Goal: Transaction & Acquisition: Purchase product/service

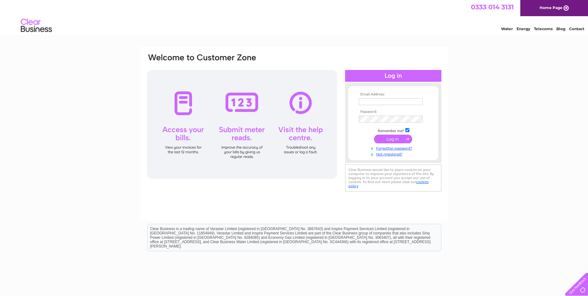
type input "trinitymanse@hotmail.co.uk"
click at [389, 140] on input "submit" at bounding box center [393, 139] width 38 height 9
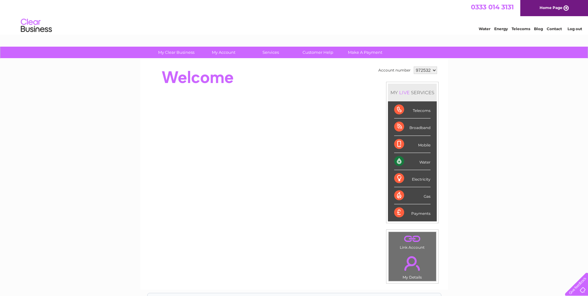
click at [415, 160] on div "Water" at bounding box center [412, 161] width 36 height 17
click at [408, 261] on link "." at bounding box center [412, 263] width 44 height 22
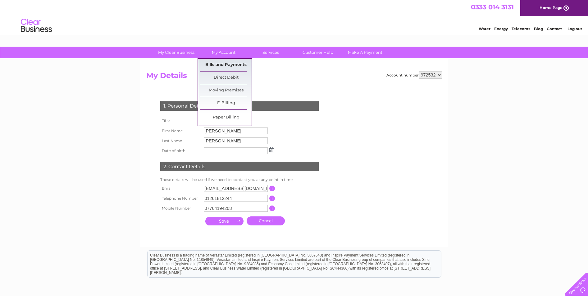
click at [239, 65] on link "Bills and Payments" at bounding box center [225, 65] width 51 height 12
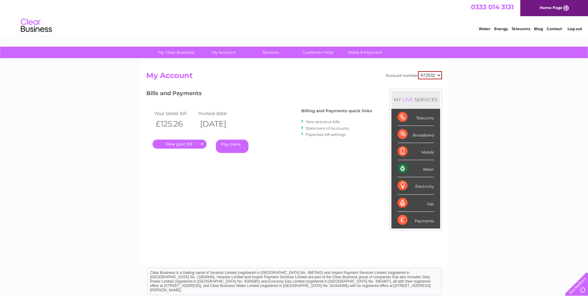
click at [330, 122] on link "View previous bills" at bounding box center [323, 121] width 34 height 5
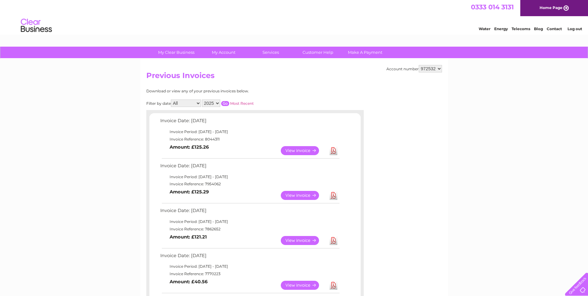
click at [301, 148] on link "View" at bounding box center [304, 150] width 46 height 9
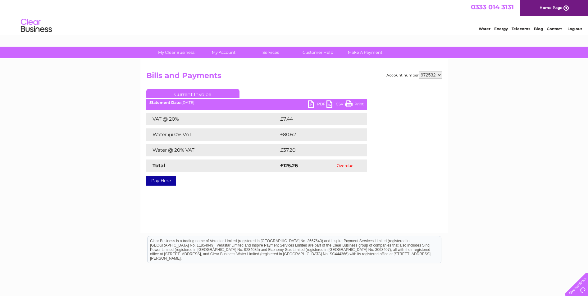
click at [161, 180] on link "Pay Here" at bounding box center [161, 181] width 30 height 10
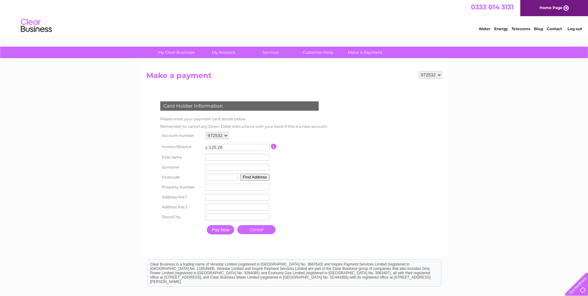
click at [219, 160] on input "text" at bounding box center [237, 157] width 64 height 7
type input "Tracy"
type input "Knott"
type input "DH2 2EP"
type input "Gainford"
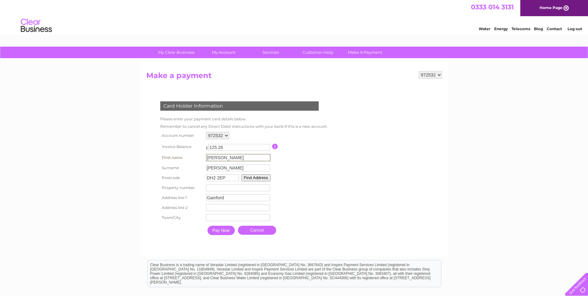
type input "CHESTER LE STREET"
click at [234, 178] on input "DH2 2EP" at bounding box center [221, 177] width 33 height 7
type input "D"
click at [223, 177] on input "ab45" at bounding box center [221, 177] width 33 height 7
click at [264, 176] on button "Find Address" at bounding box center [254, 177] width 29 height 7
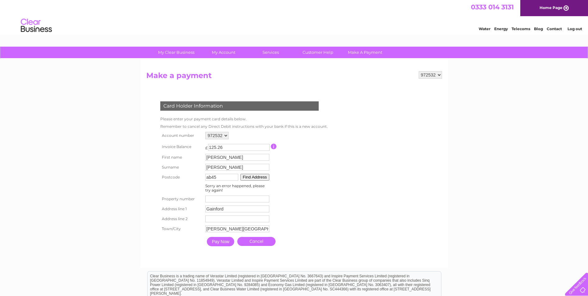
click at [232, 178] on input "ab45" at bounding box center [221, 177] width 33 height 7
click at [259, 178] on button "Find Address" at bounding box center [254, 177] width 29 height 7
click at [238, 178] on input "ab45" at bounding box center [221, 177] width 33 height 7
type input "ab45 1dh"
click at [261, 176] on button "Find Address" at bounding box center [254, 177] width 29 height 7
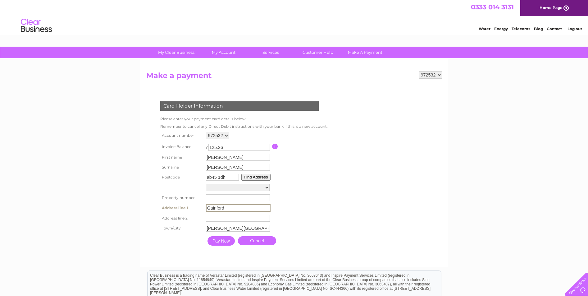
click at [226, 208] on input "Gainford" at bounding box center [238, 207] width 65 height 7
type input "G"
click at [256, 229] on input "CHESTER LE STREET" at bounding box center [238, 228] width 64 height 7
type input "C"
click at [259, 176] on button "Find Address" at bounding box center [254, 177] width 29 height 7
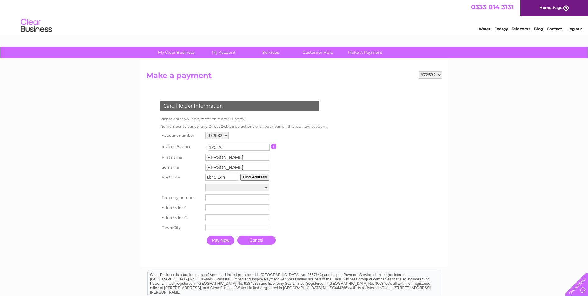
click at [265, 187] on select "Harvest Centre, Castle Street Harvest Centre, Castle Street Floor Gnd-Room Com-…" at bounding box center [237, 187] width 64 height 7
select select "21,Castle Street,,Banff"
click at [205, 184] on select "Harvest Centre, Castle Street Harvest Centre, Castle Street Floor Gnd-Room Com-…" at bounding box center [237, 188] width 64 height 8
type input "21"
type input "Castle Street"
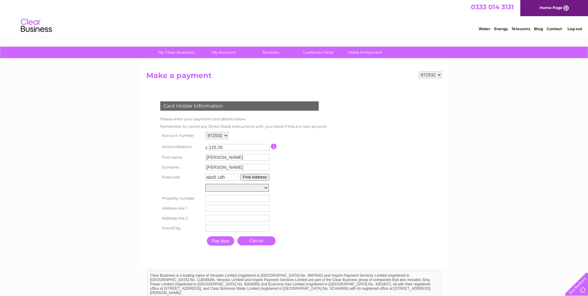
type input "Banff"
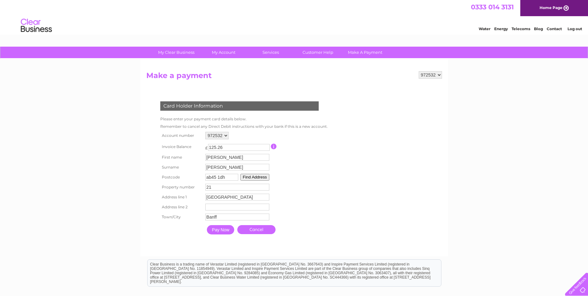
click at [219, 229] on input "Pay Now" at bounding box center [220, 229] width 27 height 9
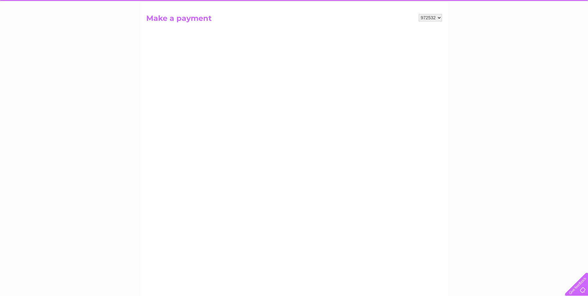
scroll to position [62, 0]
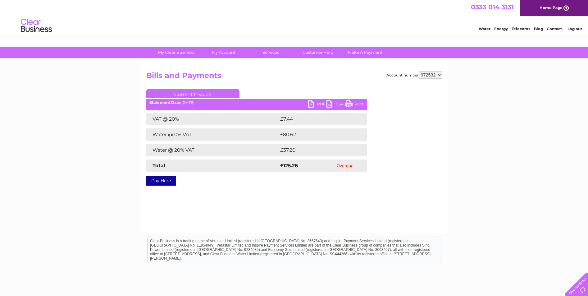
click at [162, 181] on link "Pay Here" at bounding box center [161, 181] width 30 height 10
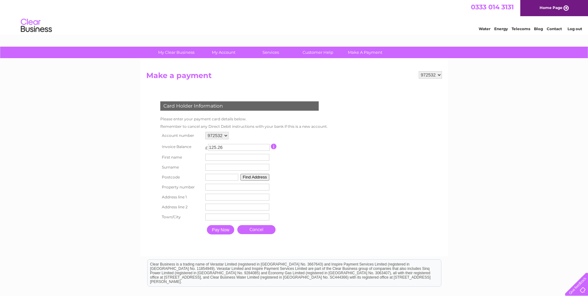
click at [217, 159] on input "text" at bounding box center [237, 157] width 64 height 7
type input "Tracy"
type input "Knott"
type input "ab45 1dh"
type input "21"
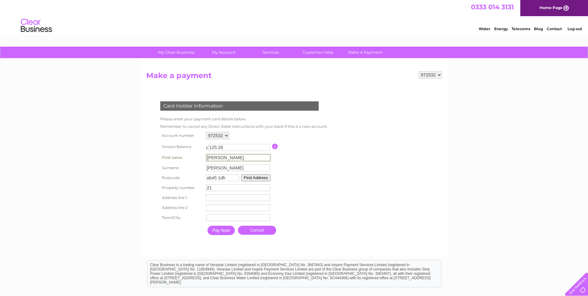
type input "Castle Street"
type input "Banff"
click at [220, 231] on input "Pay Now" at bounding box center [220, 229] width 27 height 9
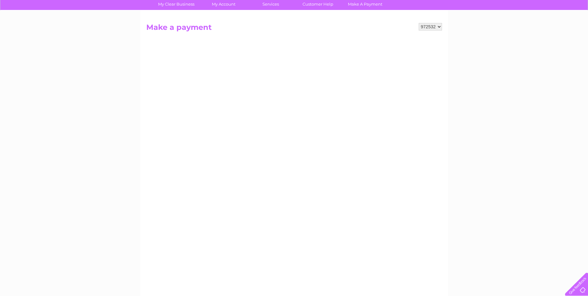
scroll to position [62, 0]
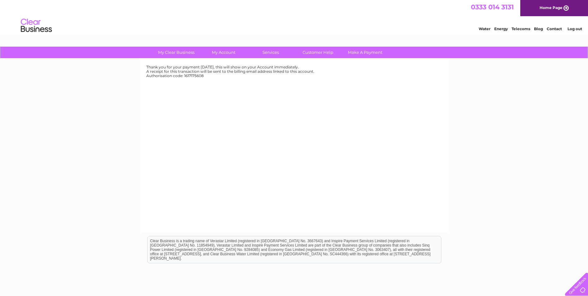
click at [247, 65] on div "Thank you for your payment [DATE], this will show on your Account immediately." at bounding box center [294, 67] width 296 height 4
drag, startPoint x: 247, startPoint y: 65, endPoint x: 247, endPoint y: 73, distance: 7.8
click at [247, 73] on div "Thank you for your payment [DATE], this will show on your Account immediately. …" at bounding box center [294, 71] width 296 height 13
click at [247, 74] on div "Authorisation code: 1617175608" at bounding box center [294, 76] width 296 height 4
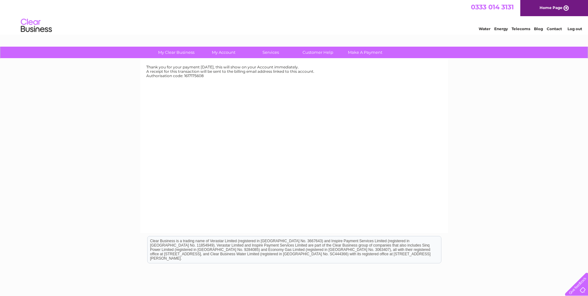
click at [247, 74] on div "Authorisation code: 1617175608" at bounding box center [294, 76] width 296 height 4
drag, startPoint x: 247, startPoint y: 74, endPoint x: 247, endPoint y: 66, distance: 8.1
click at [247, 66] on div "Thank you for your payment [DATE], this will show on your Account immediately. …" at bounding box center [294, 71] width 296 height 13
click at [247, 66] on div "Thank you for your payment [DATE], this will show on your Account immediately." at bounding box center [294, 67] width 296 height 4
